Goal: Navigation & Orientation: Find specific page/section

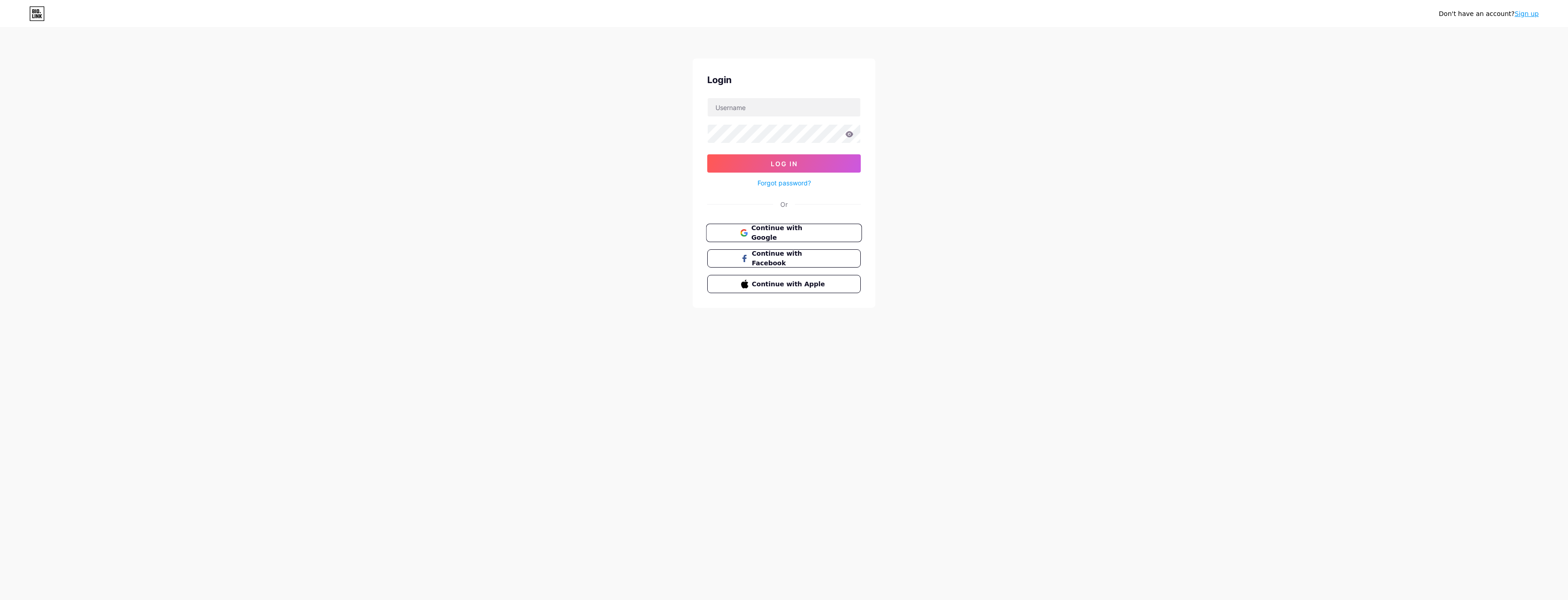
click at [801, 226] on button "Continue with Google" at bounding box center [784, 233] width 156 height 19
click at [744, 94] on div "Login Log In Forgot password? Or There is already an account created with your …" at bounding box center [784, 195] width 183 height 273
click at [749, 105] on input "text" at bounding box center [784, 107] width 153 height 18
click at [686, 133] on div "Don't have an account? Sign up Login Log In Forgot password? Or There is alread…" at bounding box center [784, 180] width 1568 height 361
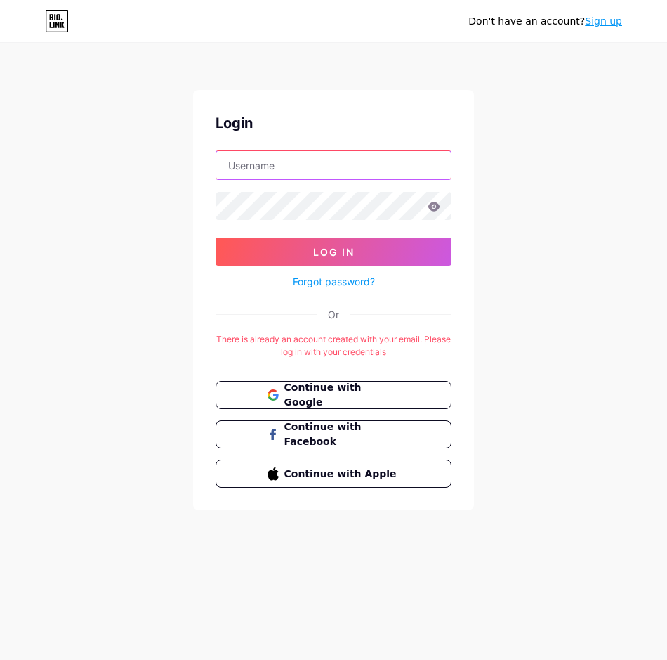
click at [287, 167] on input "text" at bounding box center [333, 165] width 235 height 28
type input "[EMAIL_ADDRESS][DOMAIN_NAME]"
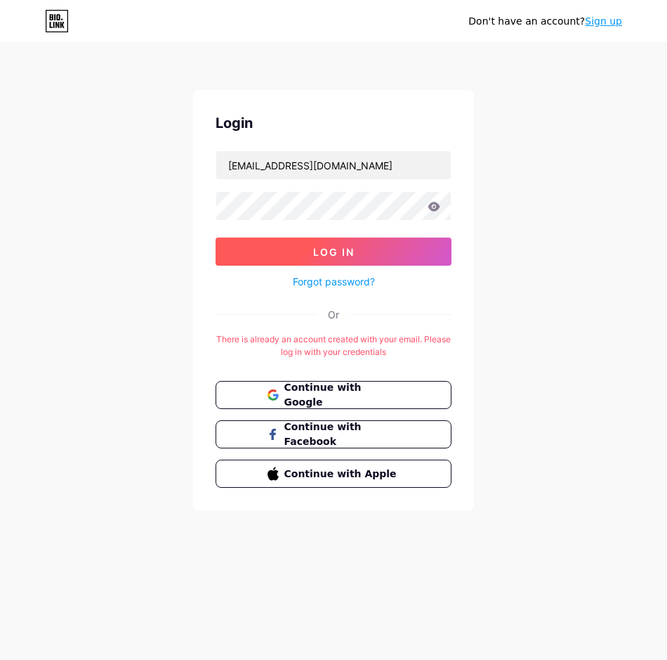
click at [327, 249] on span "Log In" at bounding box center [333, 252] width 41 height 12
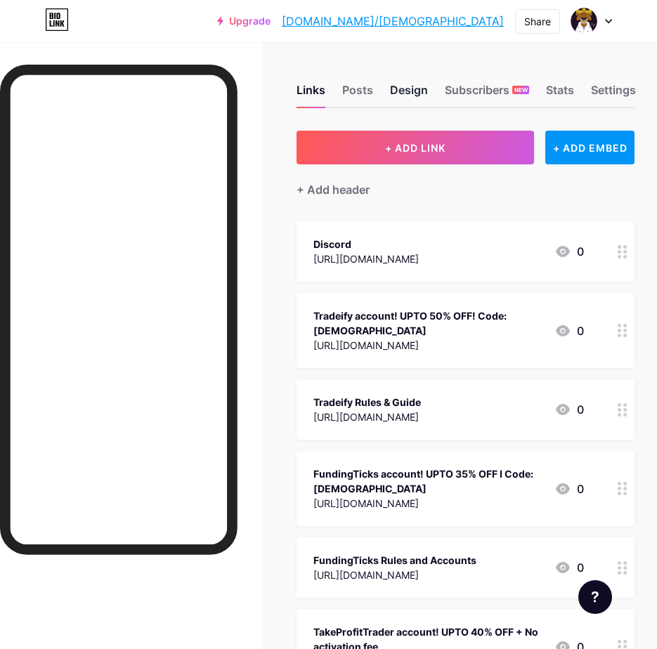
click at [417, 88] on div "Design" at bounding box center [409, 94] width 38 height 25
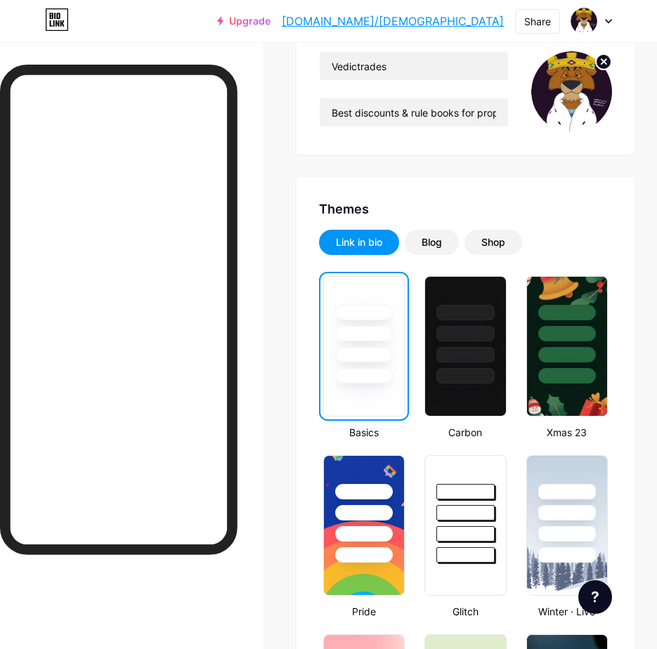
scroll to position [141, 0]
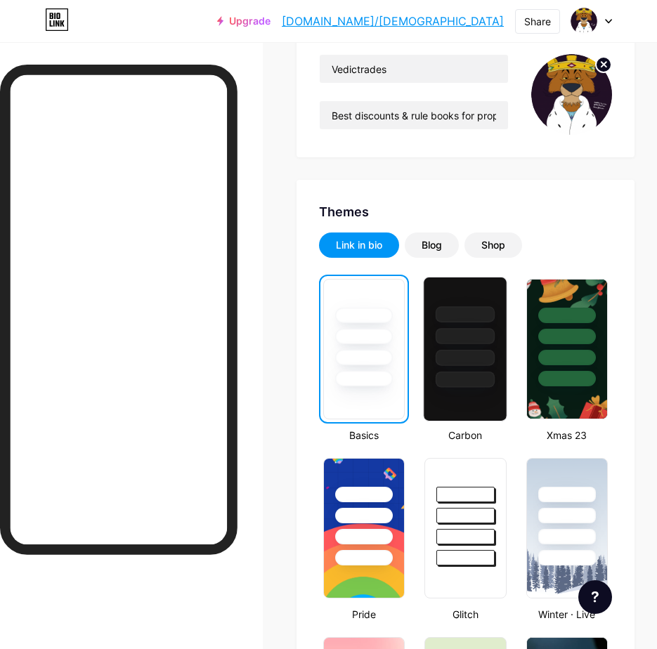
click at [478, 361] on div at bounding box center [466, 358] width 60 height 16
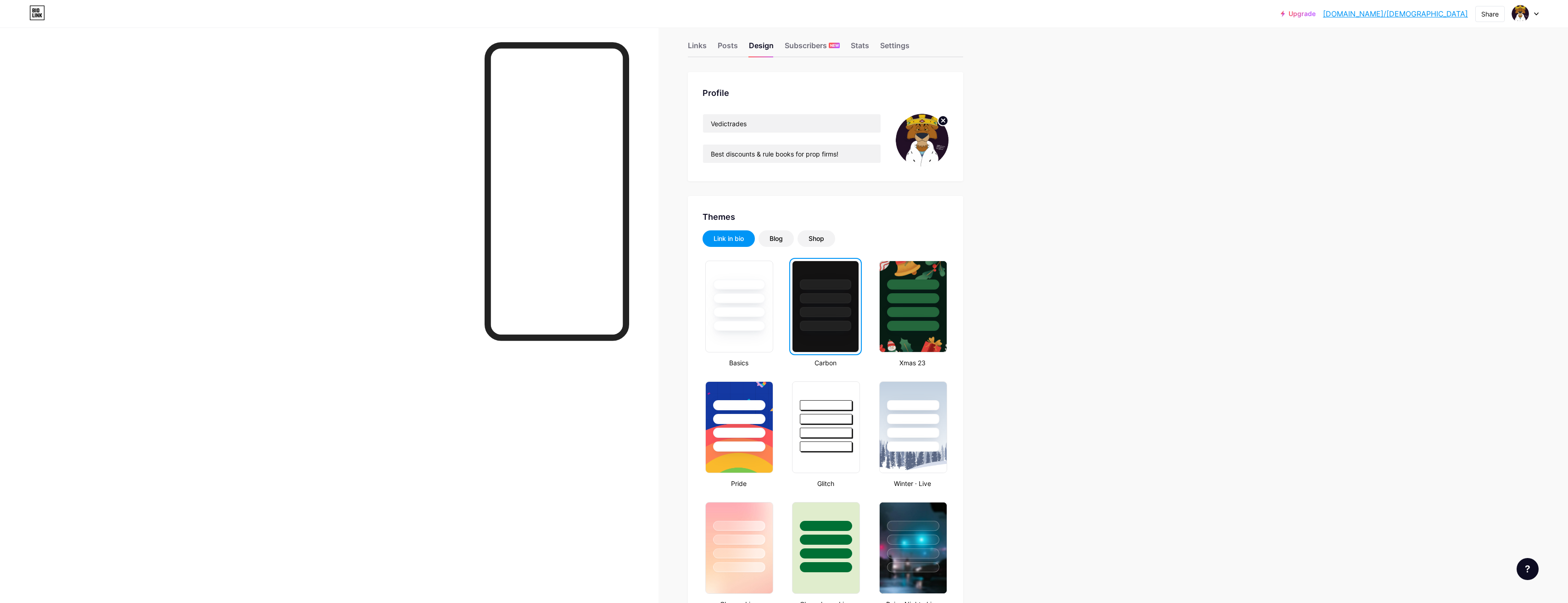
scroll to position [0, 0]
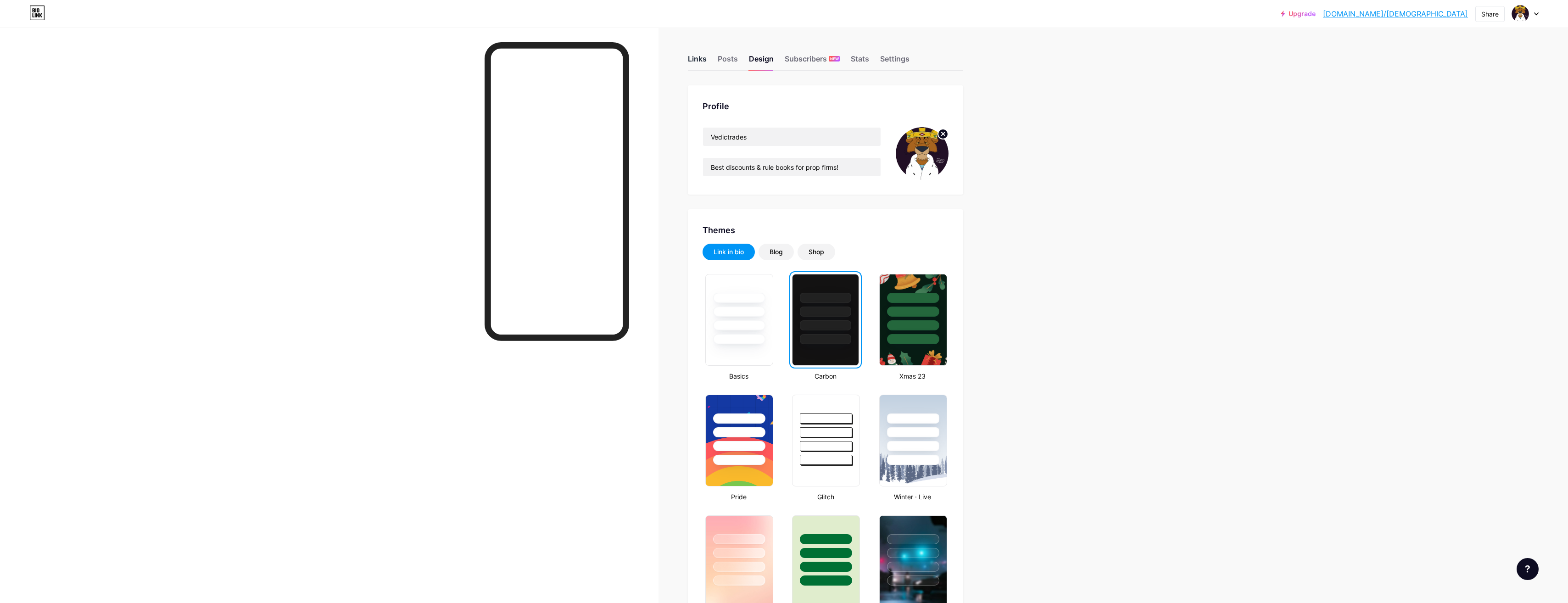
click at [703, 62] on div "Links" at bounding box center [697, 61] width 19 height 16
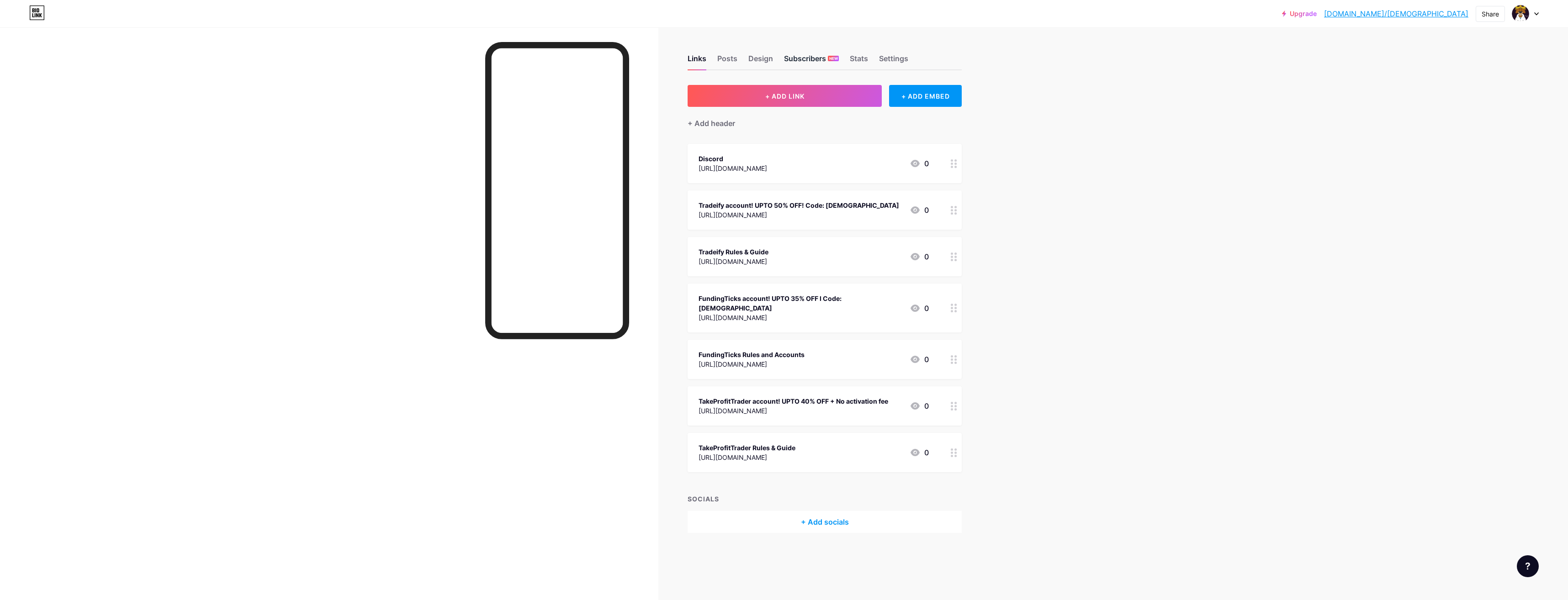
click at [804, 64] on div "Subscribers NEW" at bounding box center [812, 61] width 55 height 16
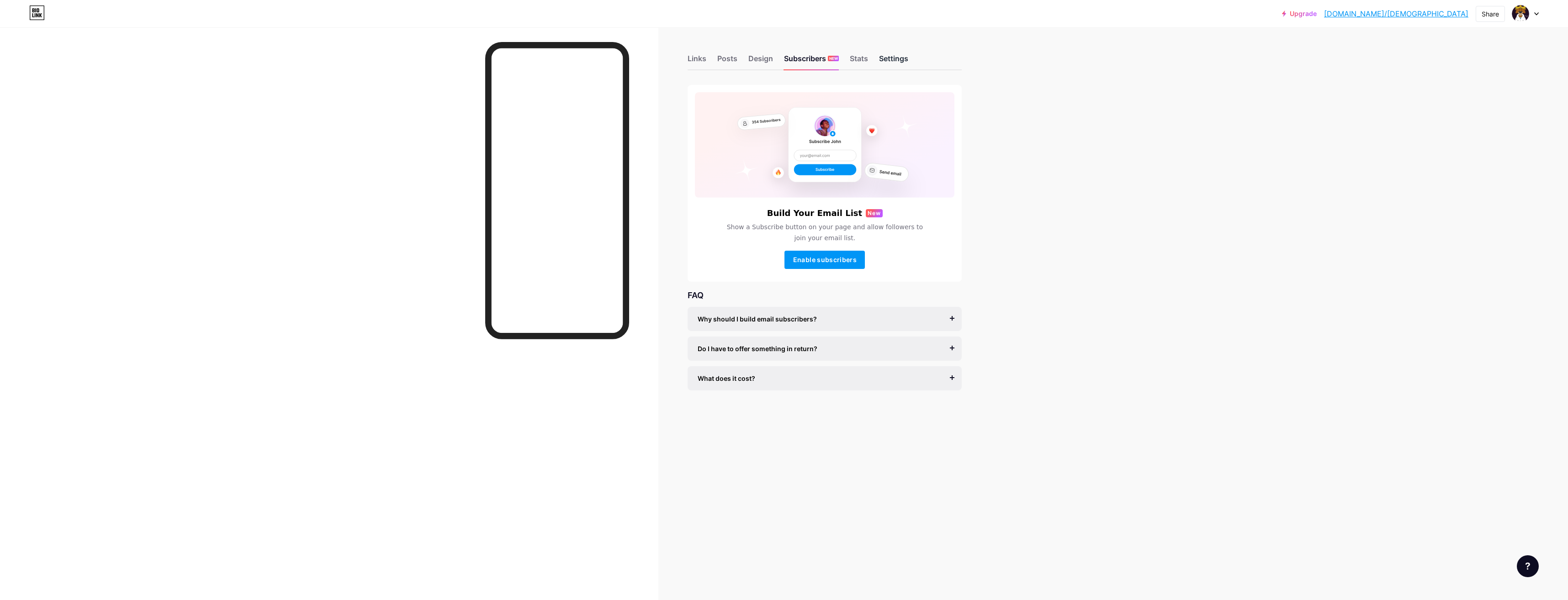
click at [895, 66] on div "Settings" at bounding box center [894, 61] width 29 height 16
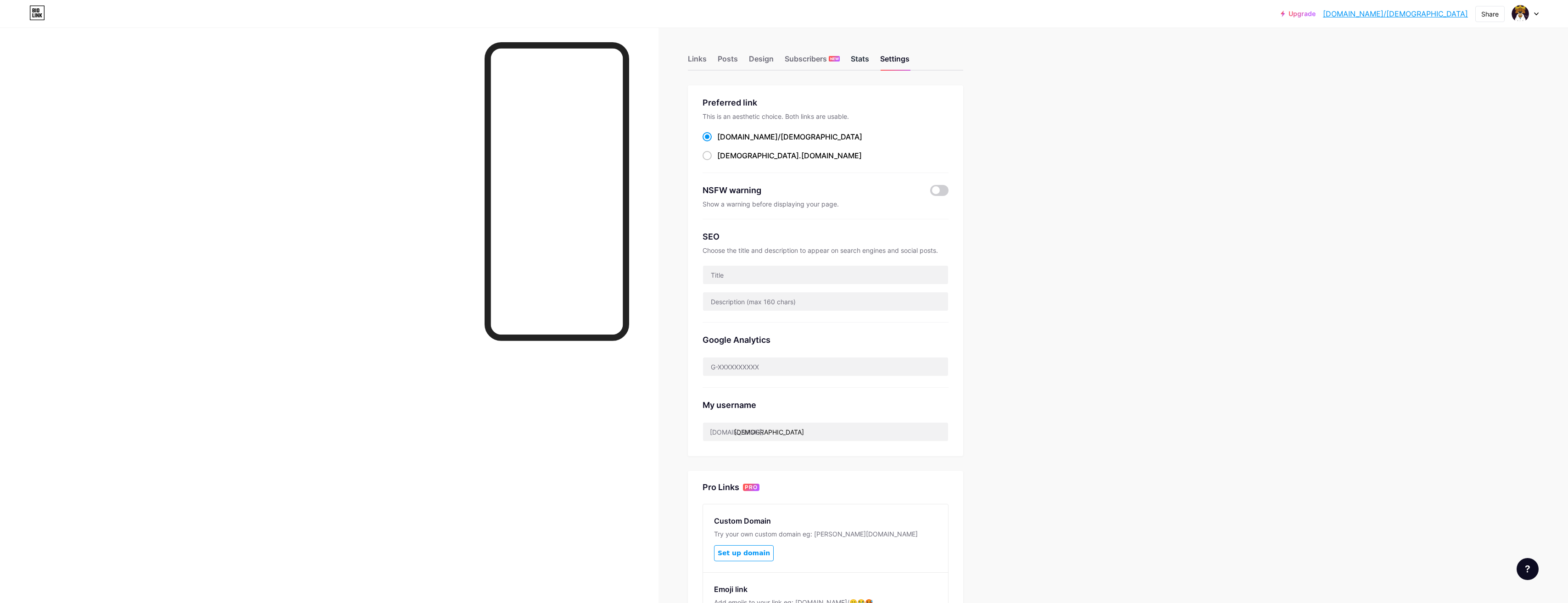
click at [863, 64] on div "Stats" at bounding box center [860, 61] width 18 height 16
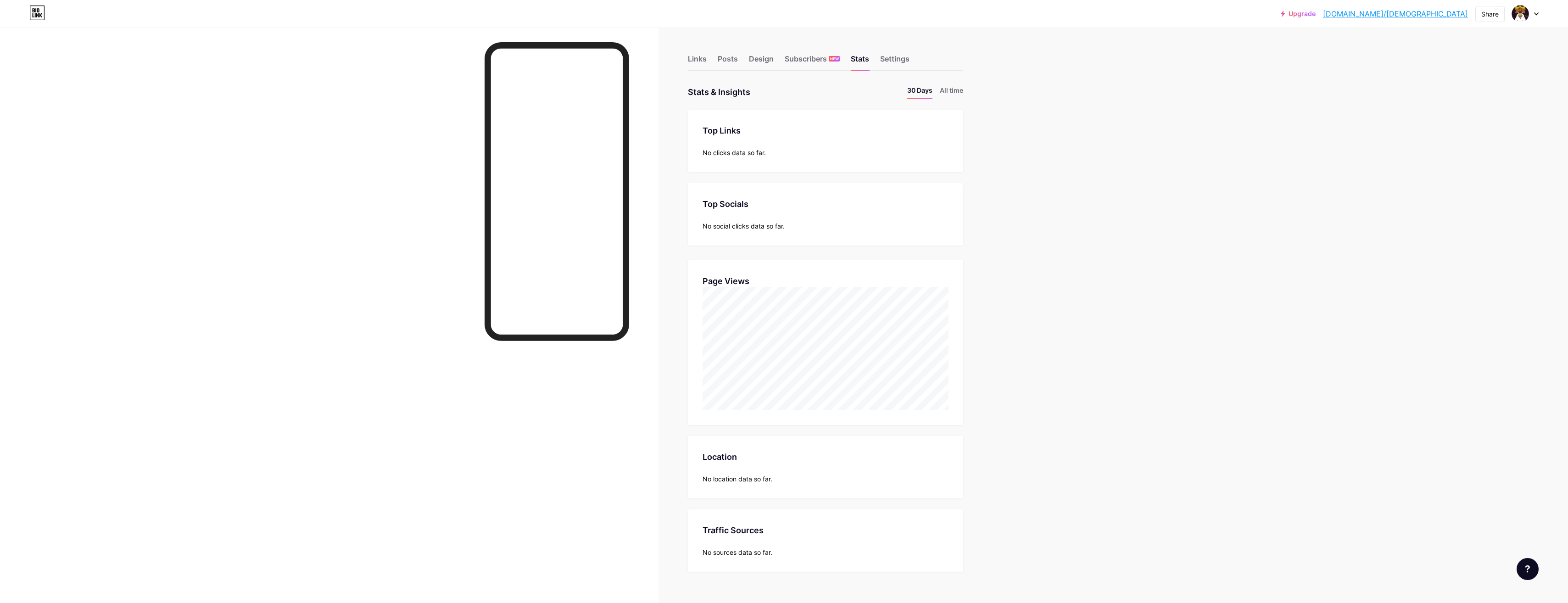
click at [1315, 13] on link "Upgrade" at bounding box center [1298, 13] width 35 height 7
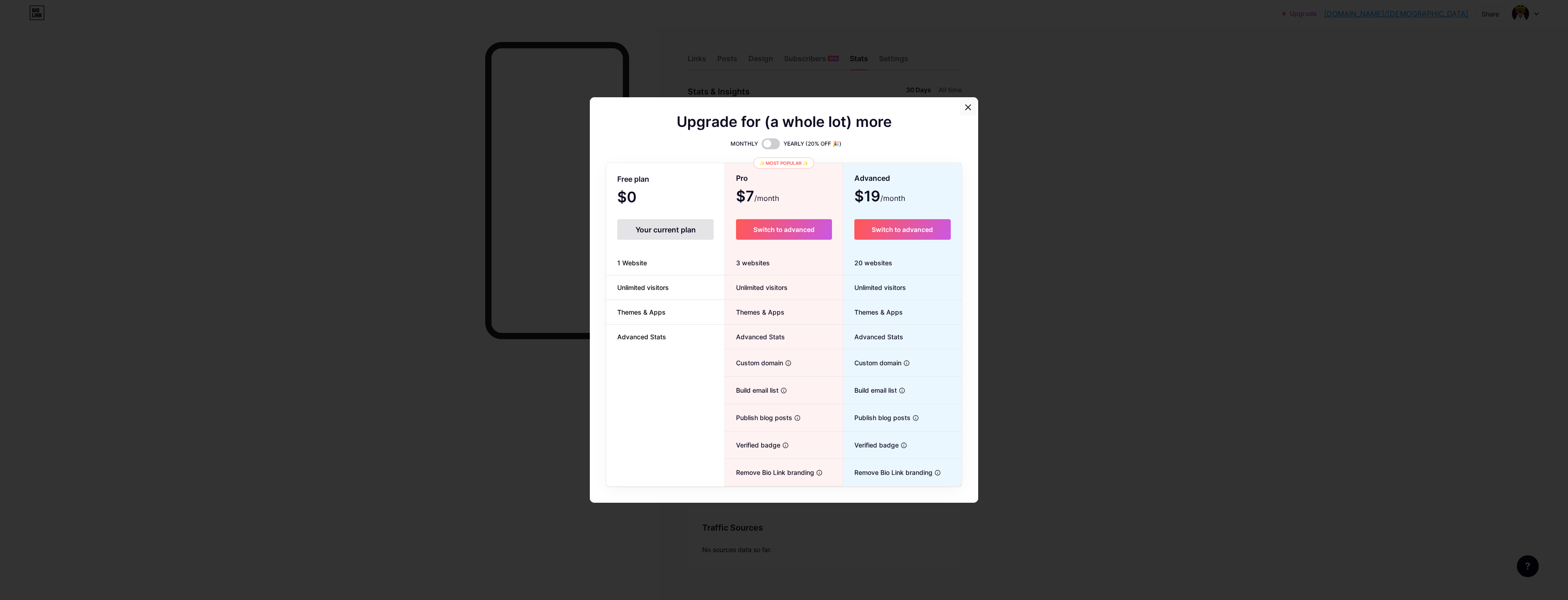
click at [964, 105] on icon at bounding box center [968, 107] width 7 height 7
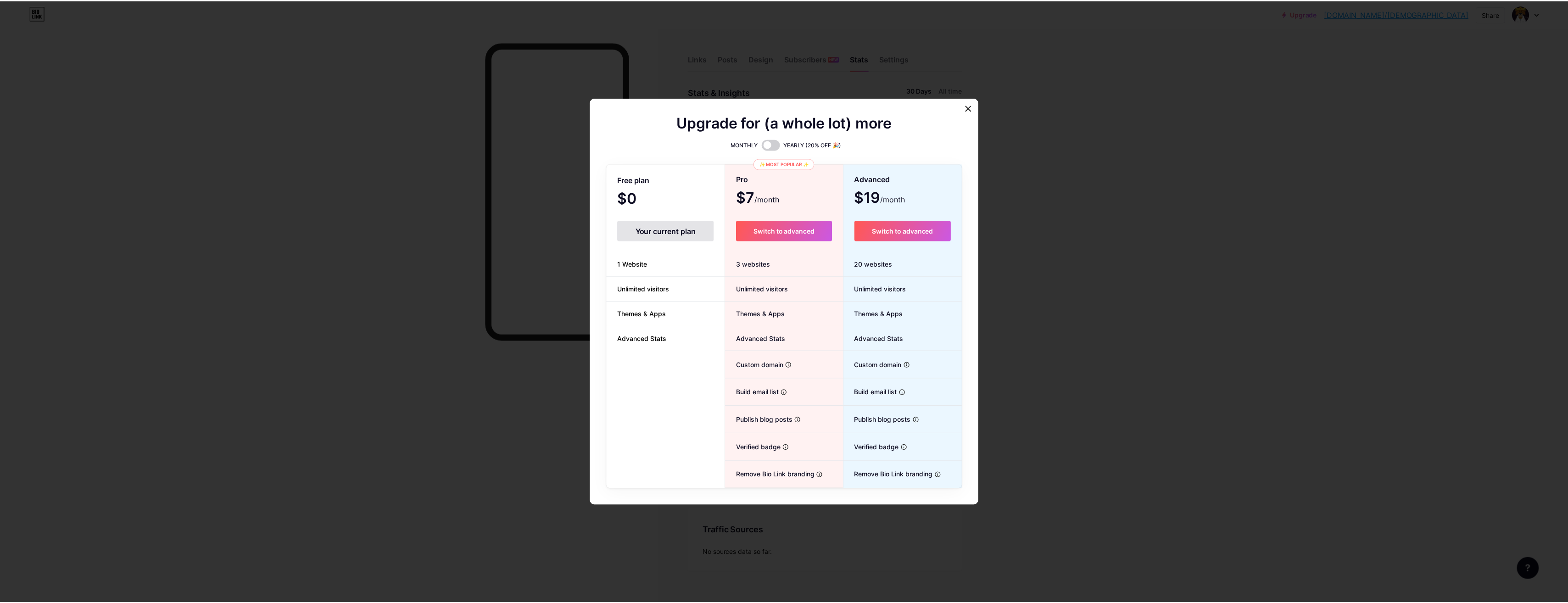
scroll to position [458415, 457279]
